Goal: Book appointment/travel/reservation

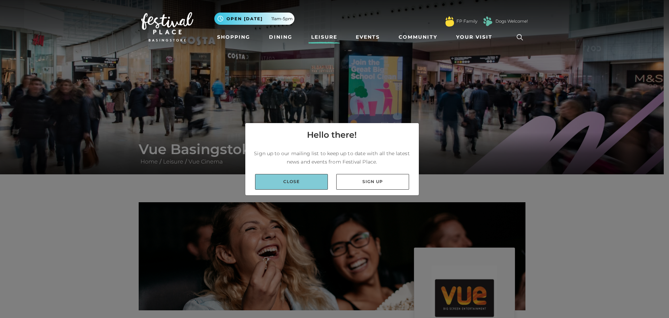
click at [302, 188] on link "Close" at bounding box center [291, 182] width 73 height 16
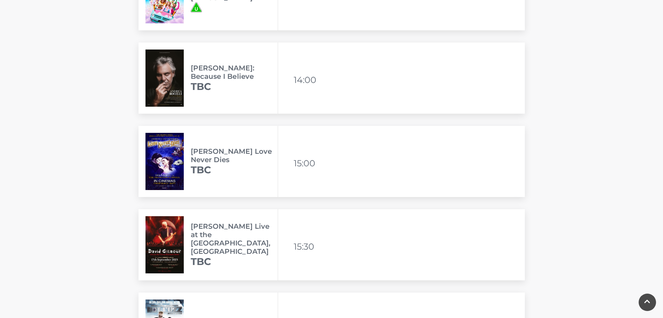
scroll to position [453, 0]
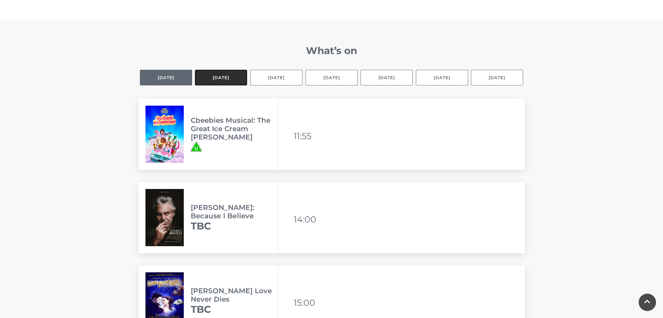
click at [224, 79] on button "[DATE]" at bounding box center [221, 78] width 52 height 16
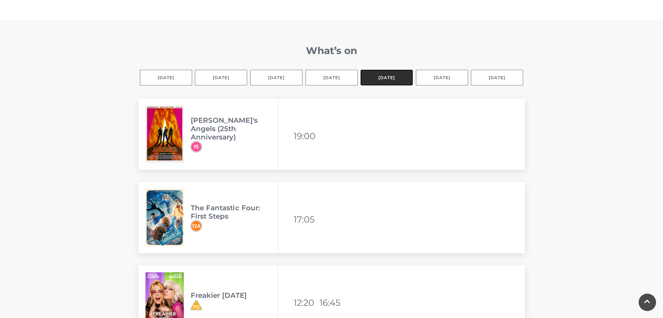
click at [381, 80] on button "[DATE]" at bounding box center [387, 78] width 52 height 16
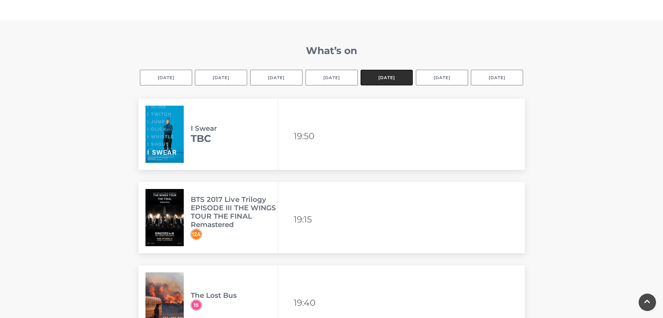
click at [381, 80] on button "[DATE]" at bounding box center [387, 78] width 52 height 16
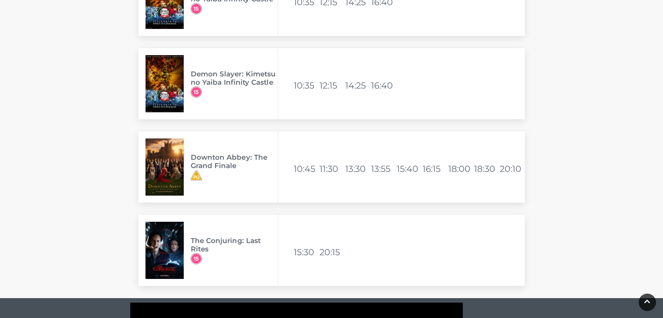
scroll to position [1428, 0]
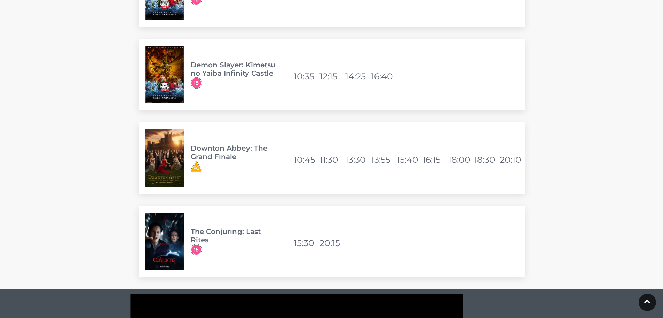
click at [379, 161] on li "13:55" at bounding box center [383, 159] width 24 height 17
click at [357, 162] on li "13:30" at bounding box center [357, 159] width 24 height 17
drag, startPoint x: 365, startPoint y: 162, endPoint x: 413, endPoint y: 168, distance: 48.0
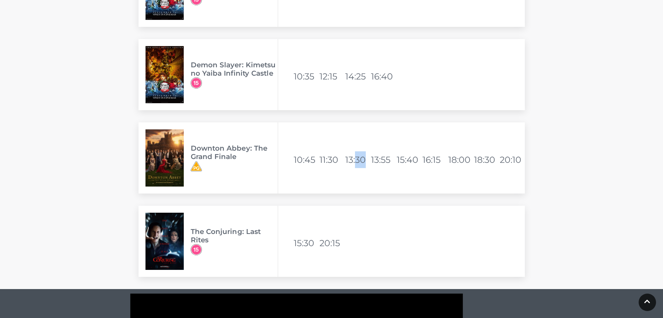
click at [366, 163] on li "13:30" at bounding box center [357, 159] width 24 height 17
click at [409, 162] on li "15:40" at bounding box center [409, 159] width 24 height 17
click at [410, 164] on li "15:40" at bounding box center [409, 159] width 24 height 17
click at [475, 173] on div "Downton Abbey: The Grand Finale Available viewing times 10:45 11:30 13:30 13:55…" at bounding box center [332, 157] width 387 height 71
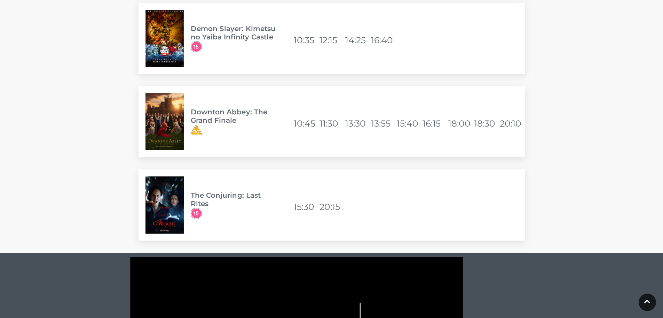
scroll to position [1463, 0]
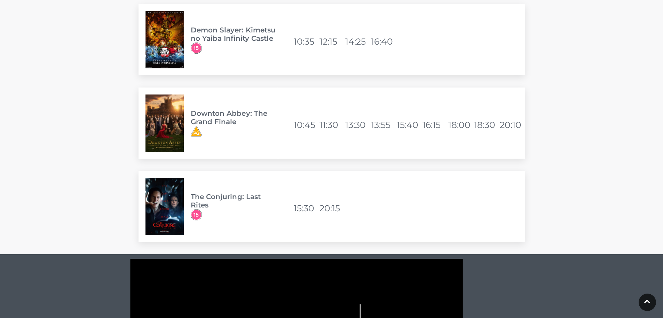
click at [199, 133] on img at bounding box center [196, 131] width 11 height 11
click at [220, 123] on h3 "Downton Abbey: The Grand Finale" at bounding box center [234, 117] width 87 height 17
click at [363, 139] on div "Downton Abbey: The Grand Finale Available viewing times 10:45 11:30 13:30 13:55…" at bounding box center [332, 122] width 387 height 71
click at [382, 126] on li "13:55" at bounding box center [383, 124] width 24 height 17
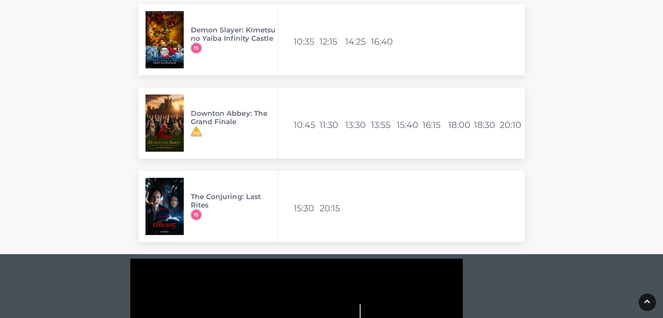
click at [382, 126] on li "13:55" at bounding box center [383, 124] width 24 height 17
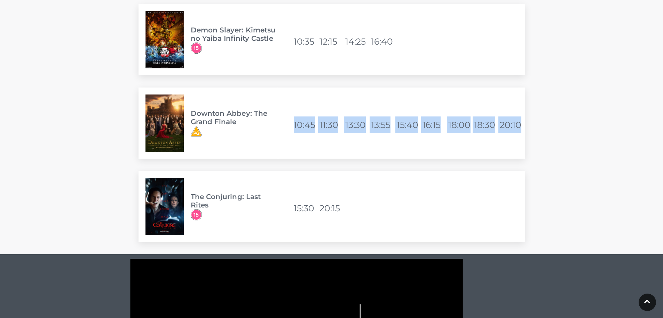
click at [382, 126] on li "13:55" at bounding box center [383, 124] width 24 height 17
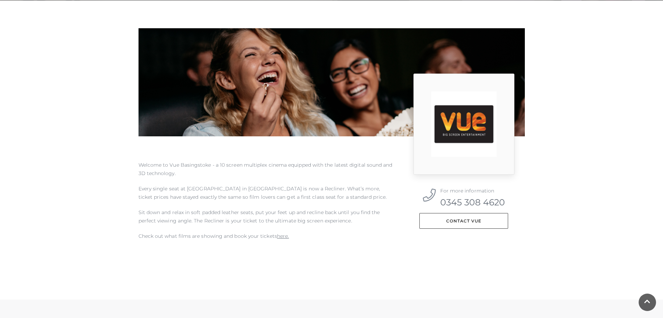
scroll to position [174, 0]
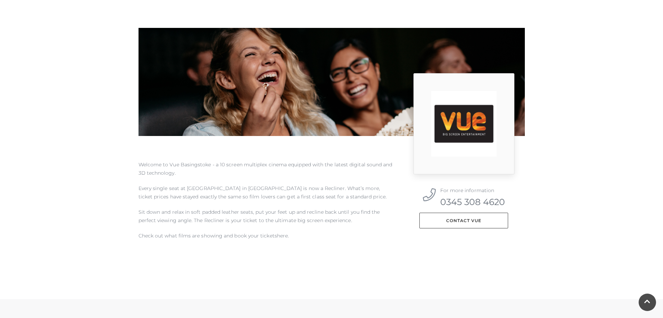
click at [280, 236] on link "here." at bounding box center [283, 235] width 12 height 6
